Goal: Task Accomplishment & Management: Manage account settings

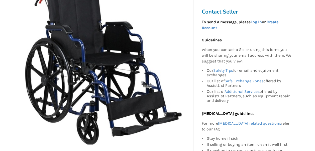
scroll to position [108, 0]
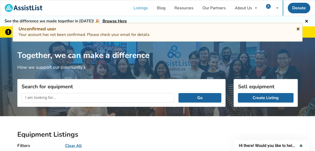
click at [297, 29] on icon at bounding box center [298, 28] width 5 height 4
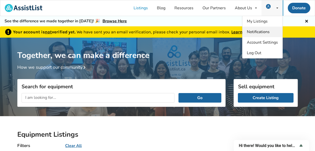
click at [267, 29] on span "Notifications" at bounding box center [258, 32] width 23 height 6
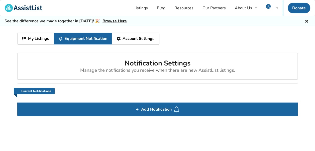
click at [128, 38] on link "Account Settings" at bounding box center [135, 39] width 47 height 12
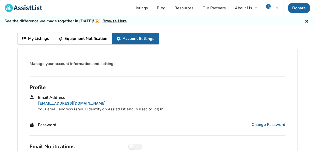
click at [77, 40] on link "Equipment Notification" at bounding box center [83, 39] width 58 height 12
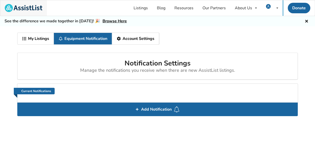
click at [12, 7] on img at bounding box center [24, 8] width 38 height 8
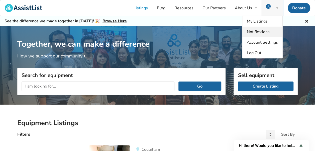
click at [263, 30] on span "Notifications" at bounding box center [258, 32] width 23 height 6
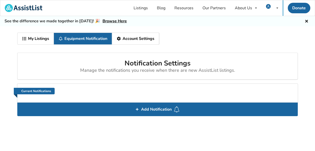
click at [142, 41] on link "Account Settings" at bounding box center [135, 39] width 47 height 12
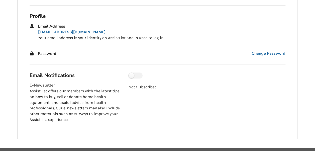
scroll to position [82, 0]
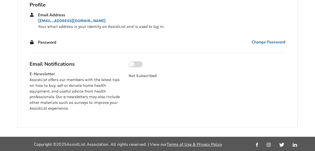
click at [134, 63] on label at bounding box center [136, 64] width 14 height 6
checkbox input "true"
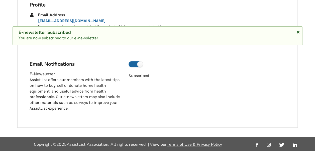
click at [298, 32] on icon at bounding box center [298, 31] width 5 height 4
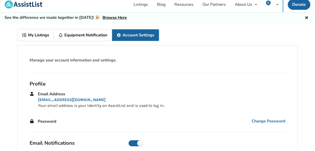
scroll to position [0, 0]
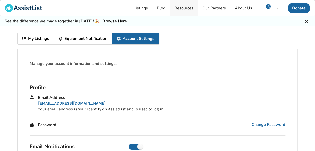
click at [176, 8] on link "Resources" at bounding box center [184, 8] width 28 height 16
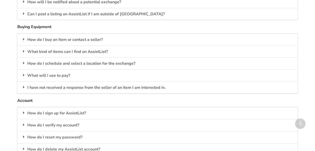
scroll to position [692, 0]
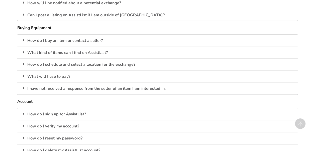
drag, startPoint x: 43, startPoint y: 37, endPoint x: -1, endPoint y: 54, distance: 47.5
click at [27, 39] on div "How do I buy an item or contact a seller?" at bounding box center [157, 41] width 280 height 12
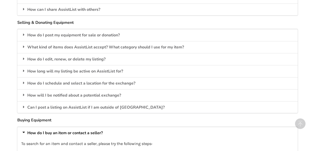
scroll to position [599, 0]
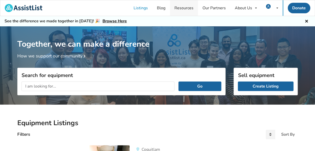
click at [188, 9] on link "Resources" at bounding box center [184, 8] width 28 height 16
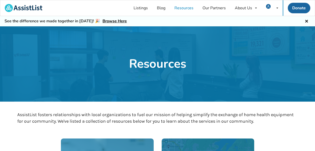
click at [305, 22] on icon at bounding box center [306, 21] width 5 height 4
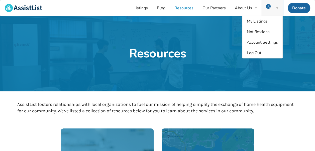
click at [277, 6] on div "My Listings Notifications Account Settings Log Out" at bounding box center [271, 8] width 21 height 16
click at [264, 29] on span "Notifications" at bounding box center [258, 32] width 23 height 6
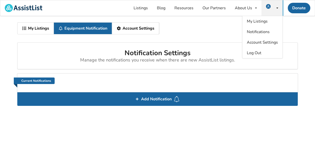
click at [197, 33] on div "My Listings Equipment Notification Account Settings" at bounding box center [157, 30] width 280 height 16
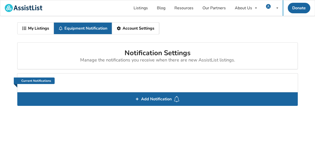
click at [119, 28] on icon at bounding box center [118, 28] width 5 height 4
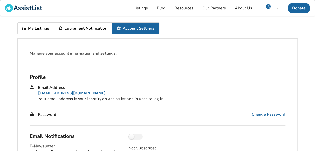
click at [45, 28] on link "My Listings" at bounding box center [36, 29] width 36 height 12
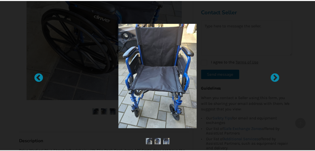
scroll to position [169, 0]
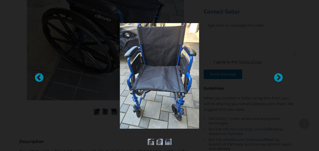
click at [13, 58] on div at bounding box center [159, 75] width 319 height 151
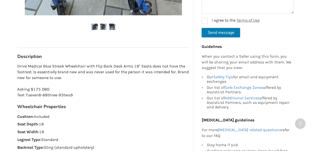
scroll to position [286, 0]
